Goal: Information Seeking & Learning: Learn about a topic

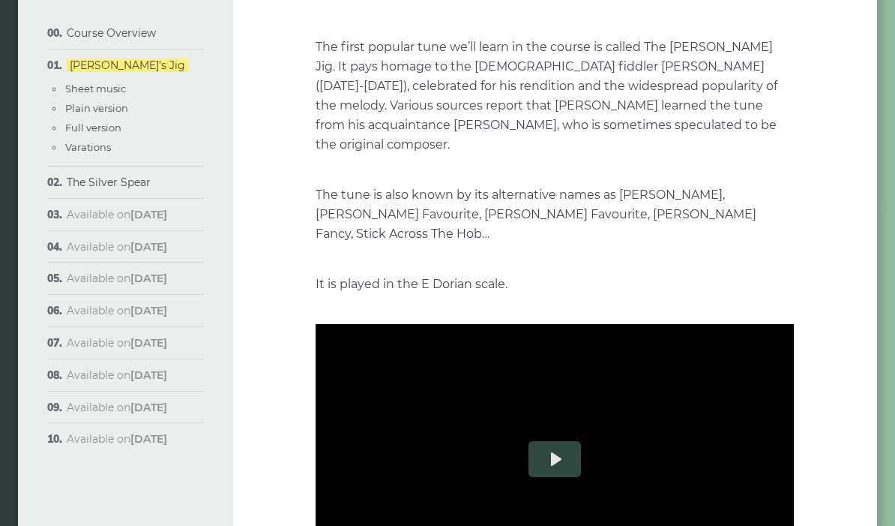
scroll to position [172, 0]
click at [112, 185] on link "The Silver Spear" at bounding box center [109, 181] width 84 height 13
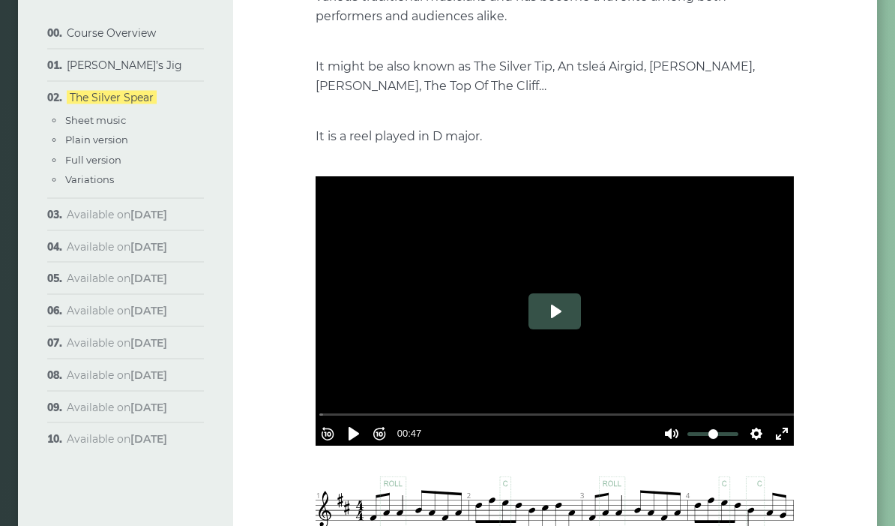
scroll to position [282, 0]
click at [553, 310] on button "Play" at bounding box center [555, 311] width 52 height 36
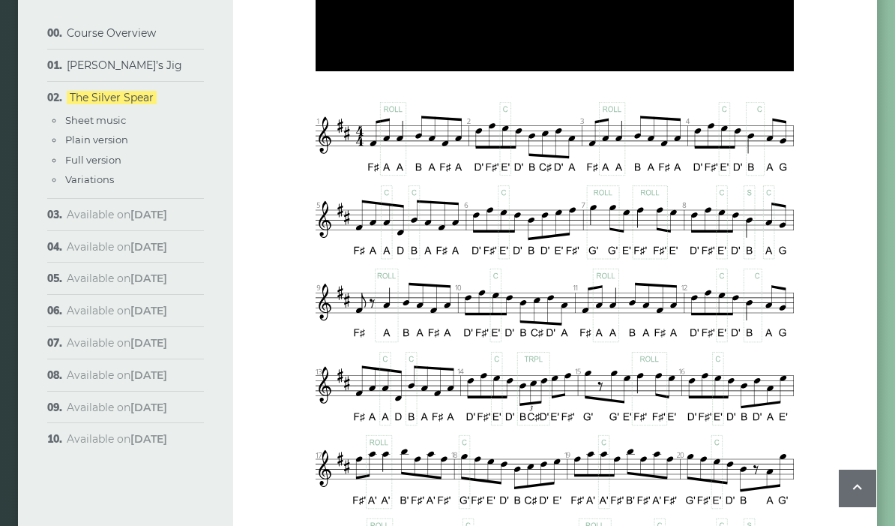
type input "*****"
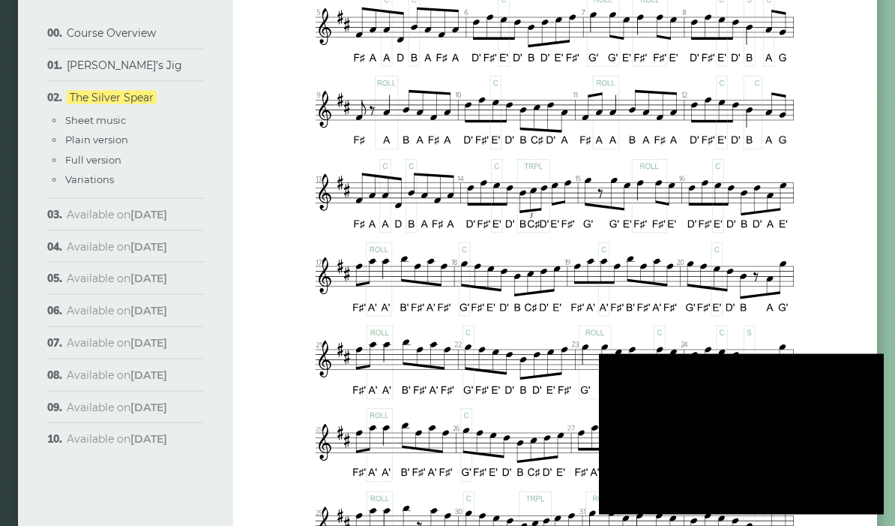
scroll to position [832, 0]
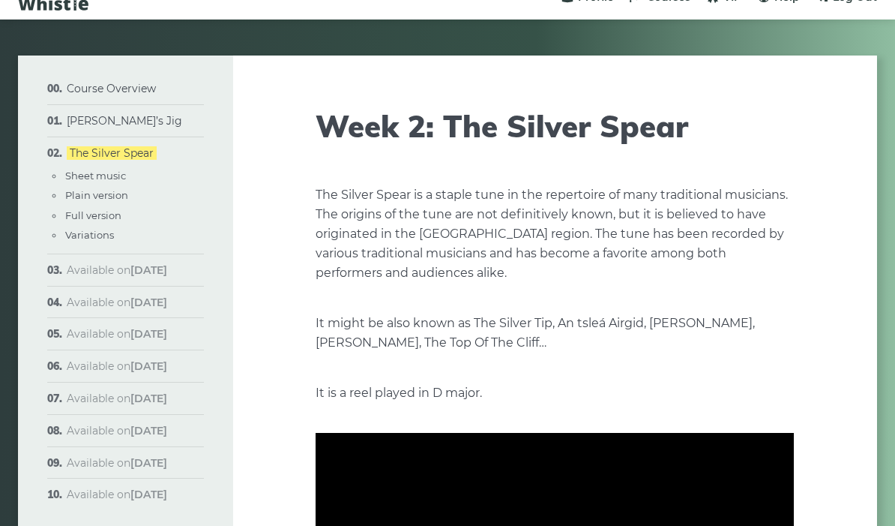
scroll to position [26, 0]
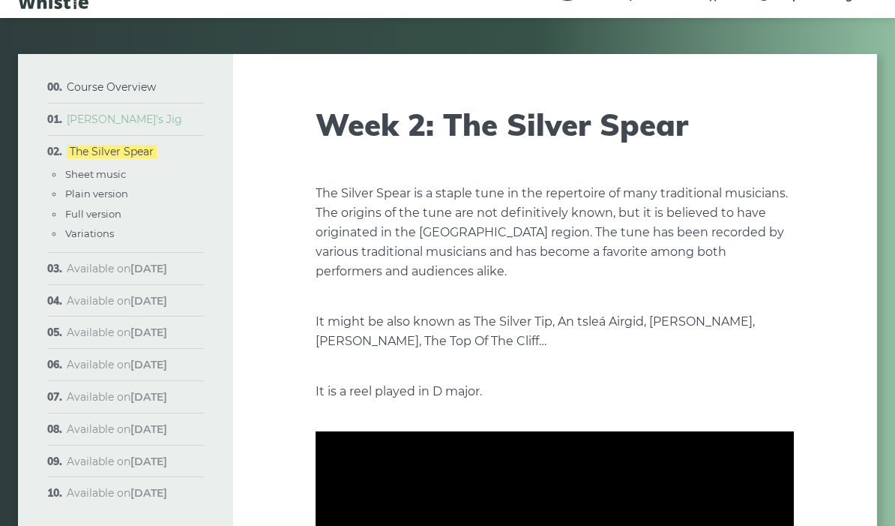
click at [82, 118] on link "[PERSON_NAME]’s Jig" at bounding box center [124, 119] width 115 height 13
